Goal: Task Accomplishment & Management: Manage account settings

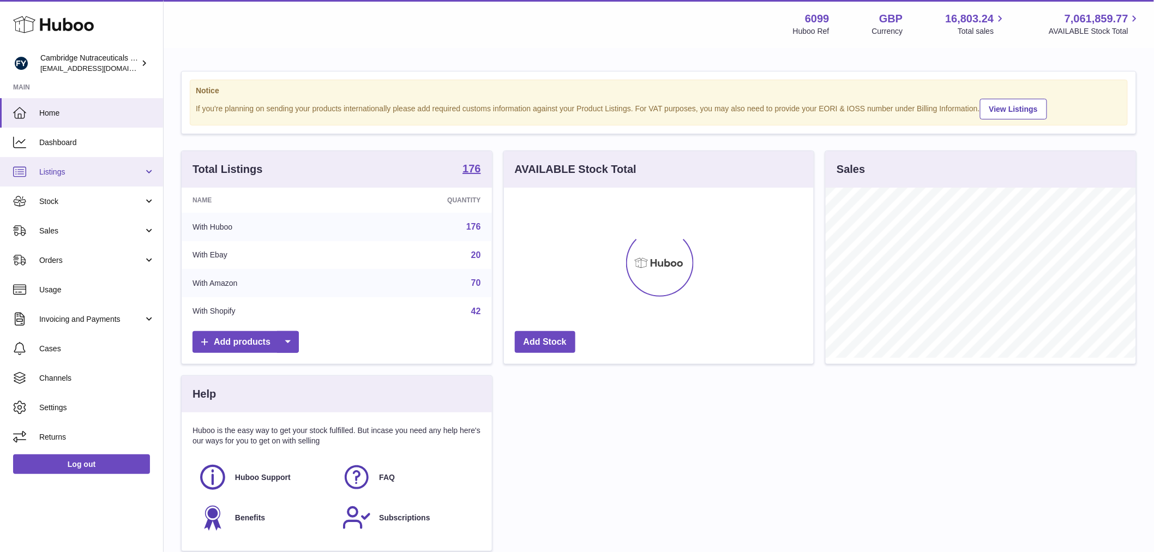
scroll to position [170, 310]
click at [64, 200] on span "Stock" at bounding box center [91, 201] width 104 height 10
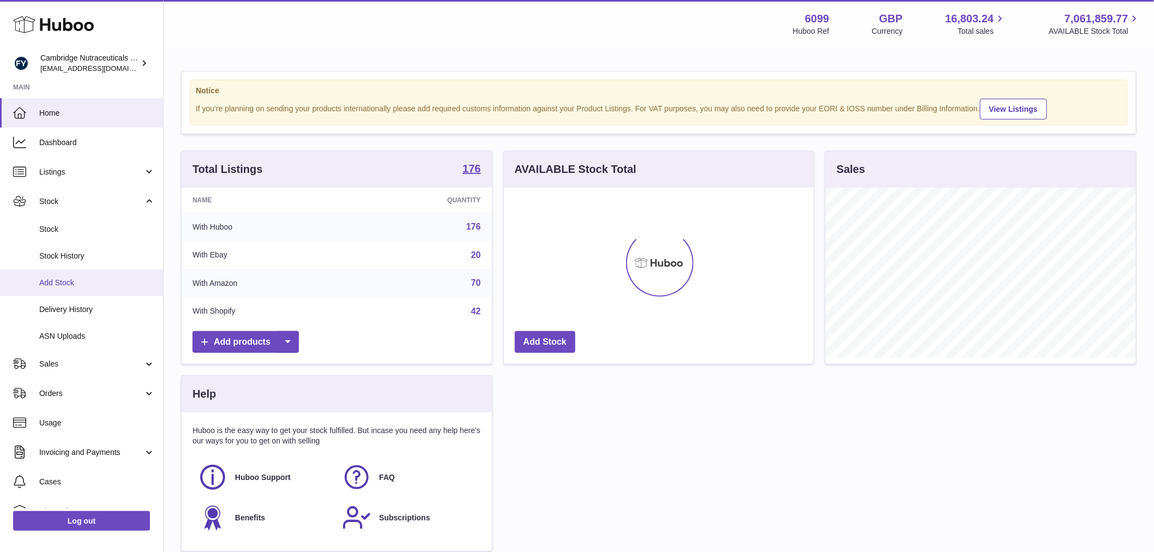
click at [94, 274] on link "Add Stock" at bounding box center [81, 282] width 163 height 27
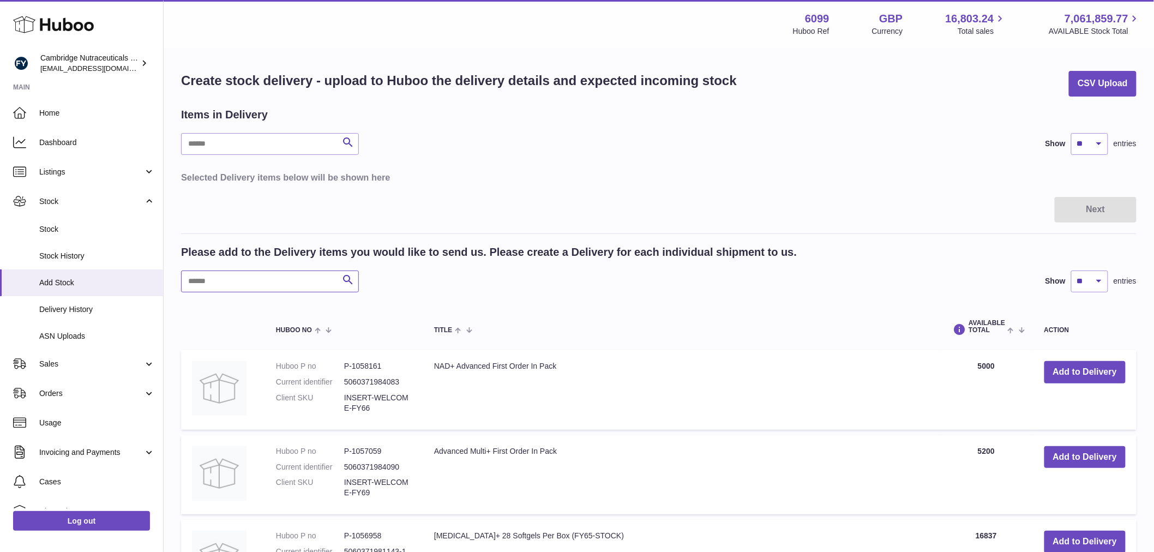
click at [244, 280] on input "text" at bounding box center [270, 281] width 178 height 22
type input "******"
click at [1055, 378] on button "Add to Delivery" at bounding box center [1084, 372] width 81 height 22
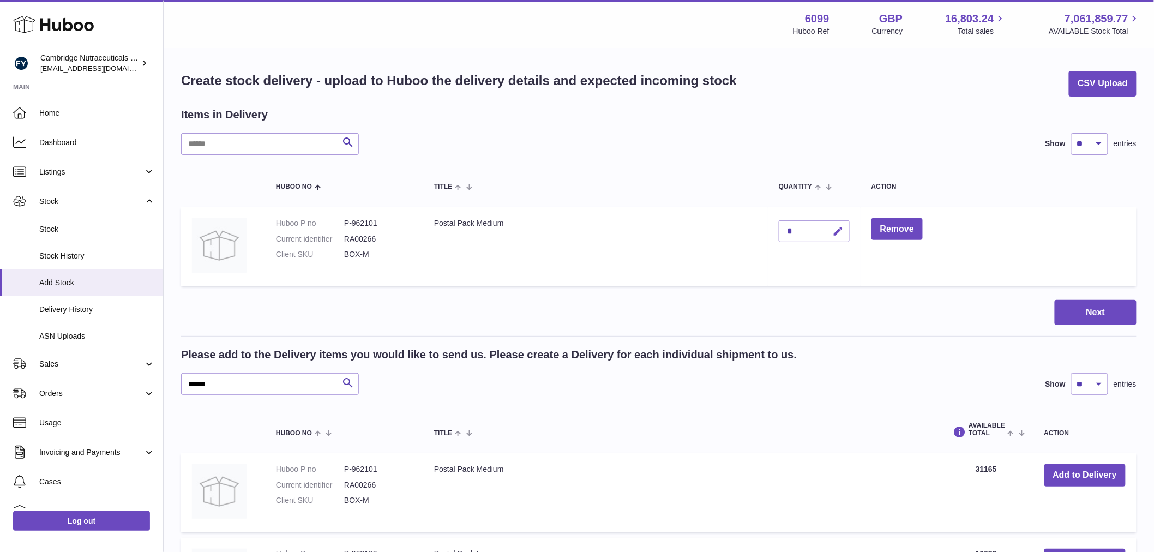
click at [840, 232] on icon "button" at bounding box center [837, 231] width 11 height 11
type input "*****"
click at [843, 232] on button "submit" at bounding box center [836, 230] width 21 height 17
click at [1097, 314] on button "Next" at bounding box center [1095, 313] width 82 height 26
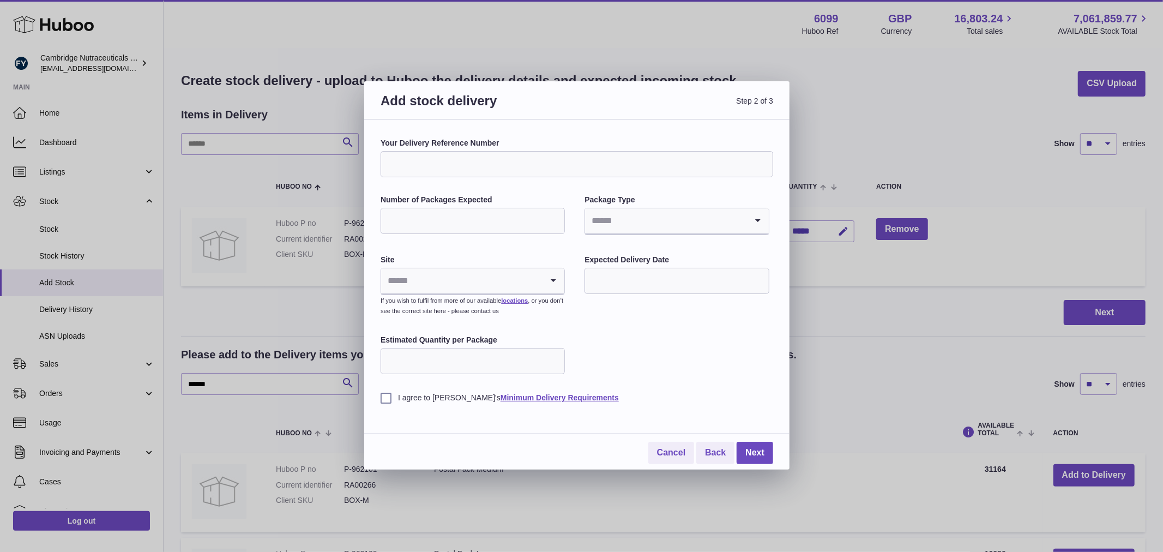
click at [538, 166] on input "Your Delivery Reference Number" at bounding box center [577, 164] width 393 height 26
type input "**********"
click at [506, 212] on input "Number of Packages Expected" at bounding box center [473, 221] width 184 height 26
type input "*"
click at [647, 214] on input "Search for option" at bounding box center [665, 220] width 161 height 25
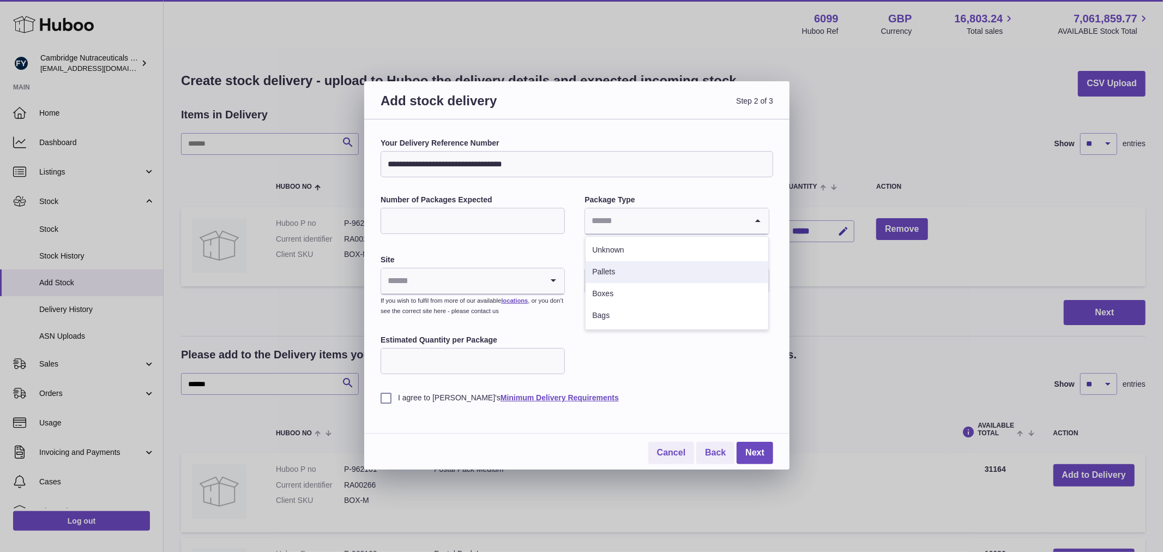
click at [640, 275] on li "Pallets" at bounding box center [676, 272] width 182 height 22
click at [461, 285] on input "Search for option" at bounding box center [461, 280] width 161 height 25
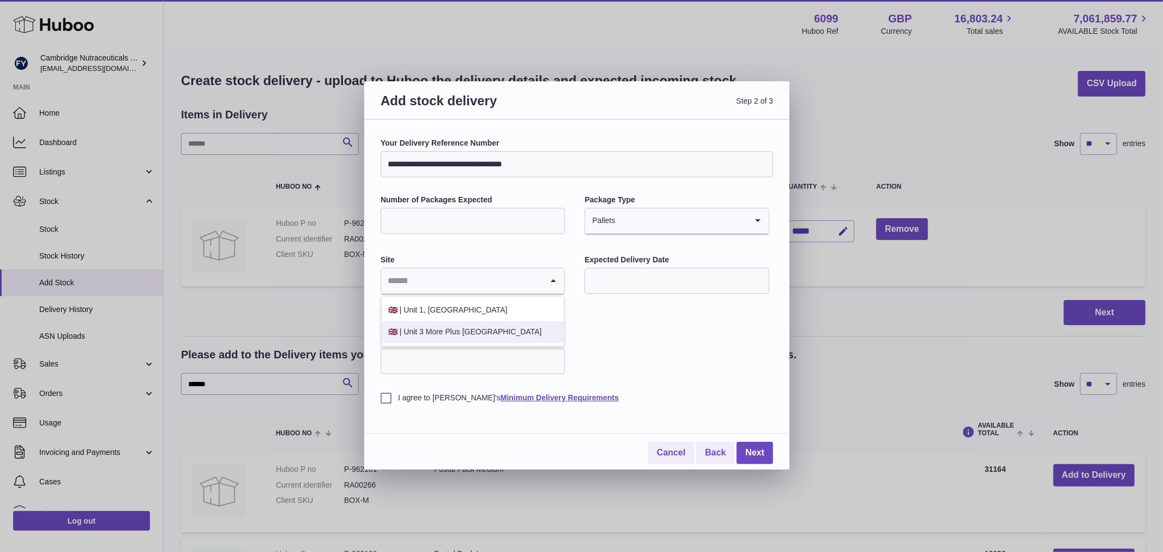
click at [428, 330] on li "🇬🇧 | Unit 3 More Plus Central Park" at bounding box center [473, 332] width 182 height 22
click at [383, 398] on label "I agree to Huboo's Minimum Delivery Requirements" at bounding box center [577, 398] width 393 height 10
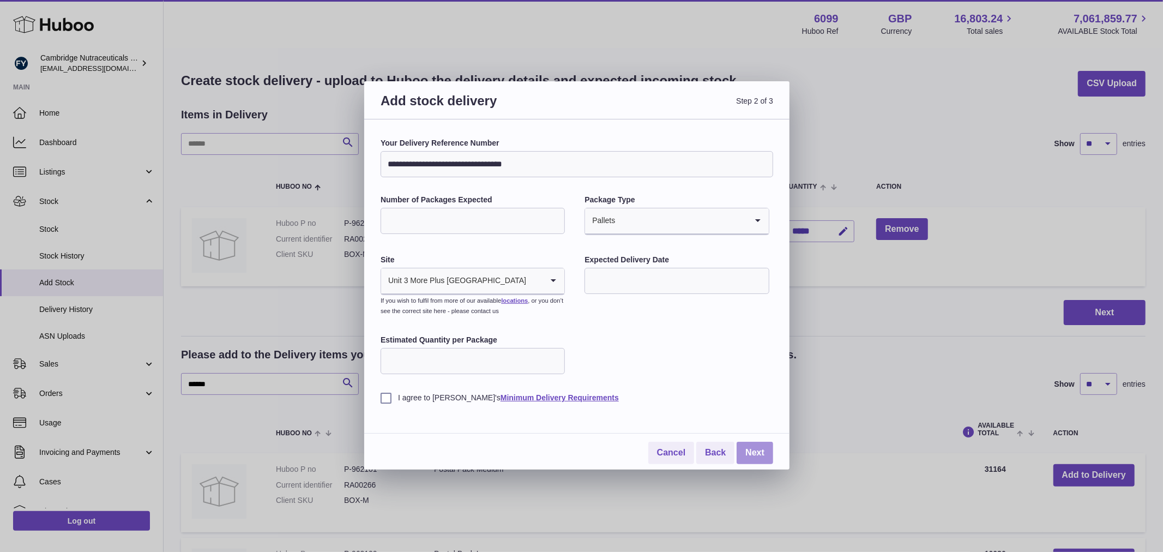
click at [759, 460] on link "Next" at bounding box center [755, 453] width 37 height 22
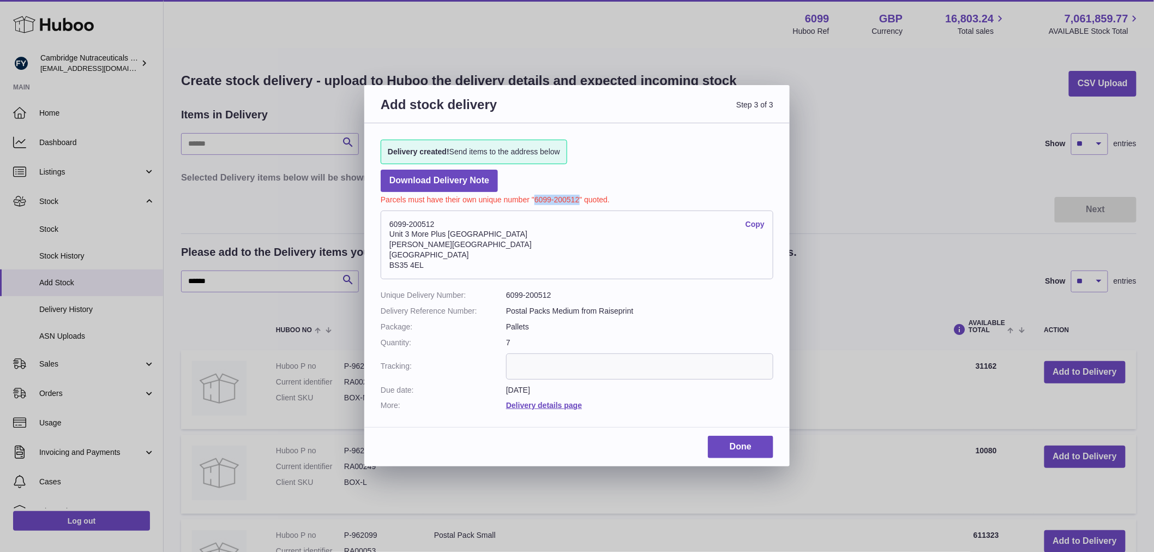
drag, startPoint x: 578, startPoint y: 199, endPoint x: 536, endPoint y: 202, distance: 42.6
click at [536, 202] on p "Parcels must have their own unique number "6099-200512" quoted." at bounding box center [577, 198] width 393 height 13
copy p "6099-200512"
click at [750, 442] on link "Done" at bounding box center [740, 447] width 65 height 22
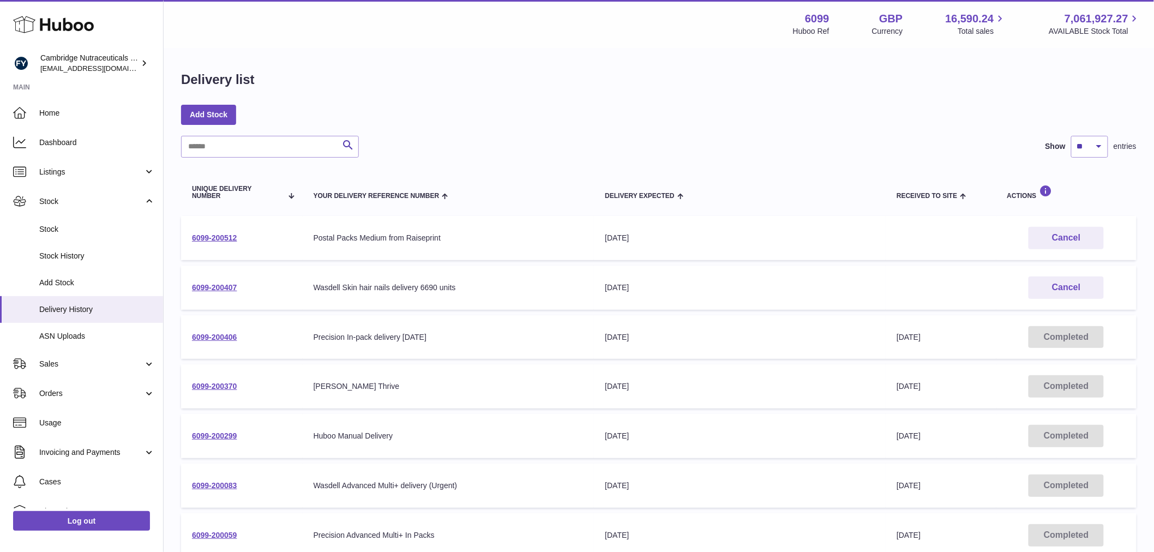
click at [1121, 98] on div "Delivery list Add Stock Search Show ** ** ** *** entries Unique Delivery Number…" at bounding box center [659, 404] width 990 height 711
click at [77, 220] on link "Stock" at bounding box center [81, 229] width 163 height 27
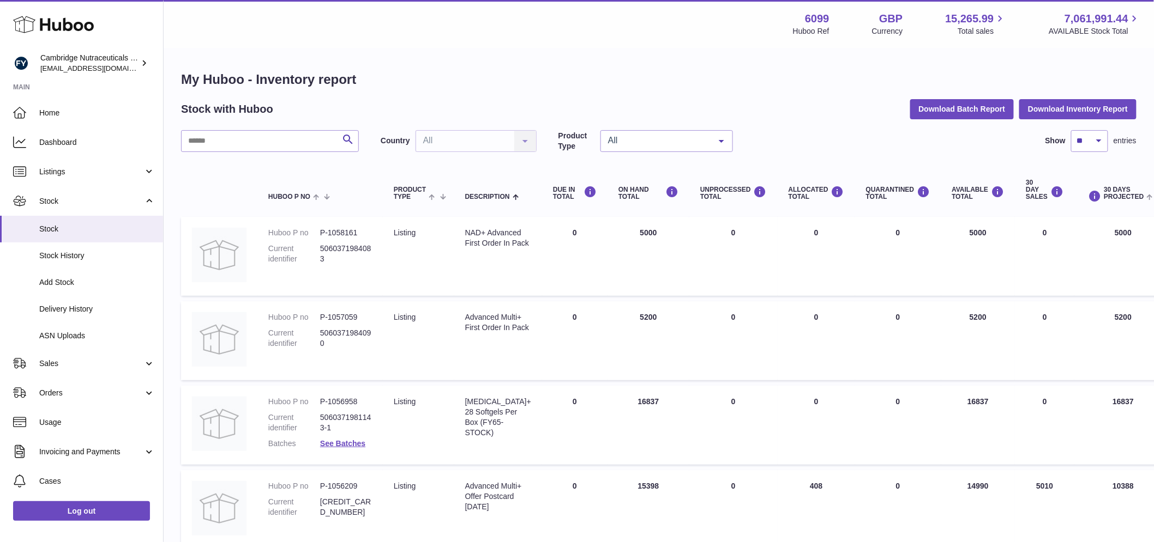
click at [226, 148] on input "text" at bounding box center [270, 141] width 178 height 22
type input "****"
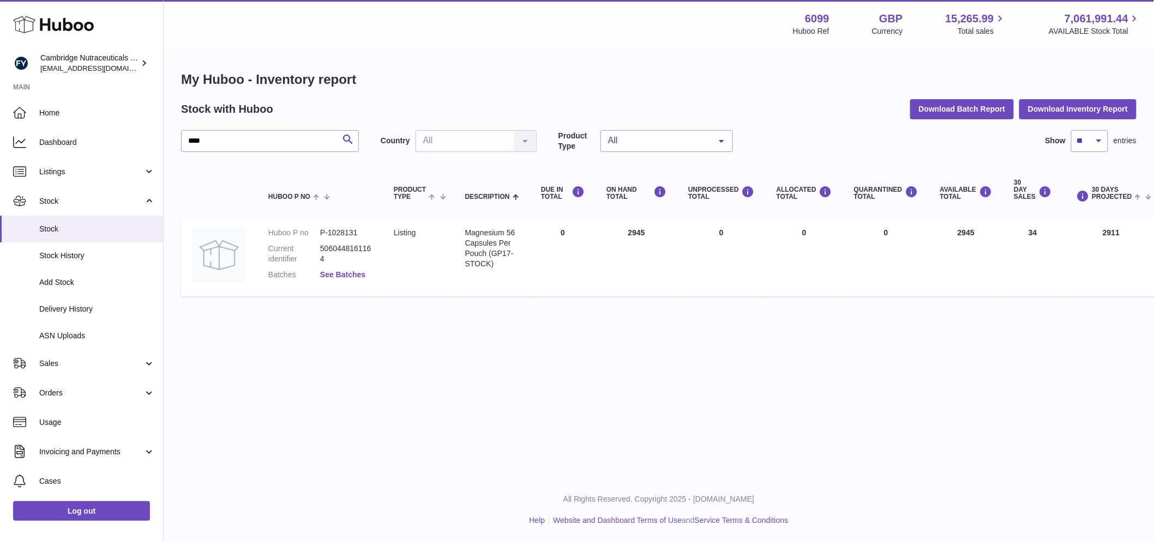
click at [337, 273] on link "See Batches" at bounding box center [342, 274] width 45 height 9
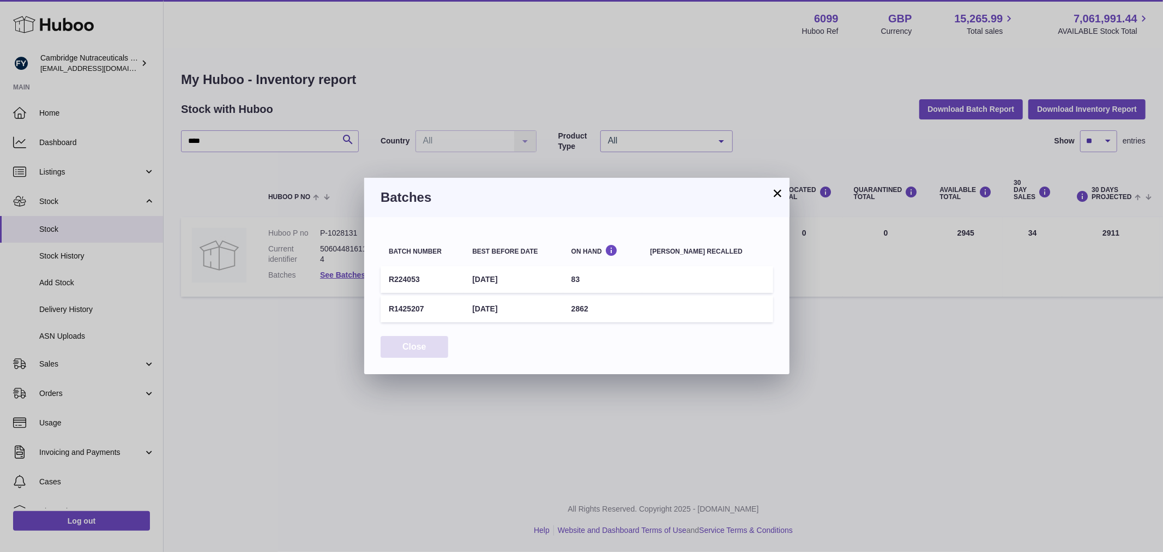
click at [424, 342] on button "Close" at bounding box center [415, 347] width 68 height 22
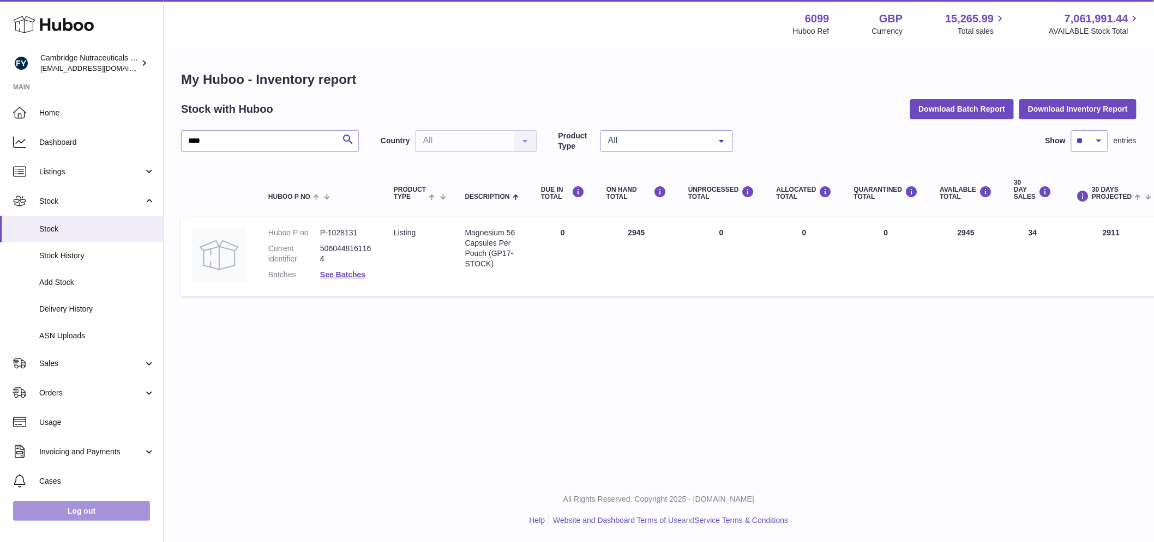
click at [79, 514] on link "Log out" at bounding box center [81, 512] width 137 height 20
